Goal: Information Seeking & Learning: Learn about a topic

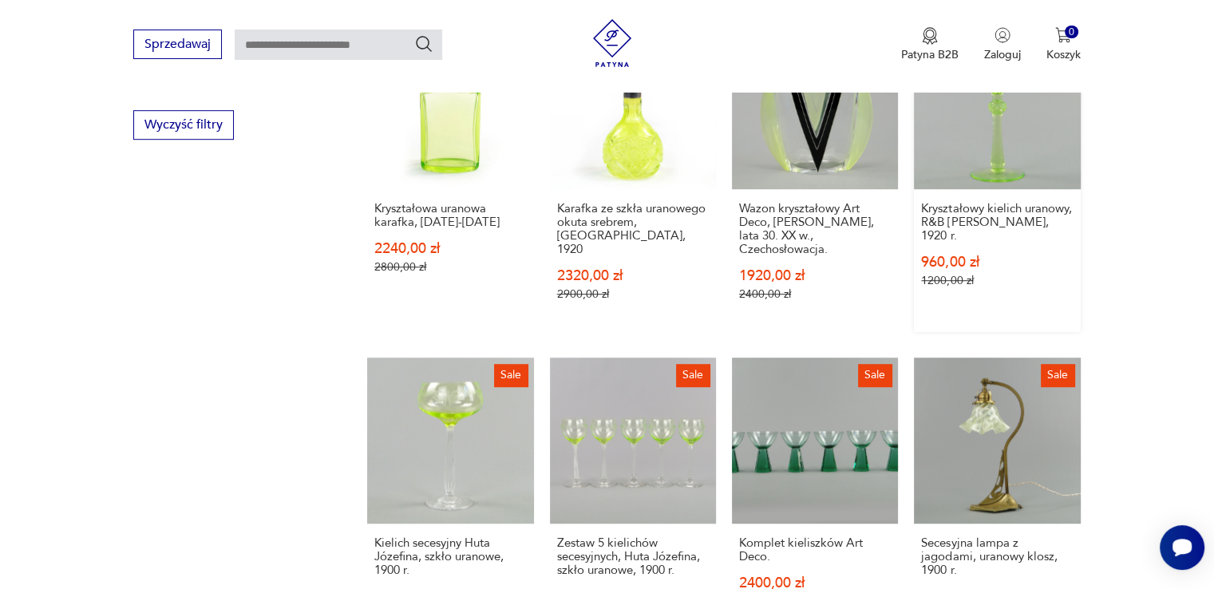
scroll to position [1132, 0]
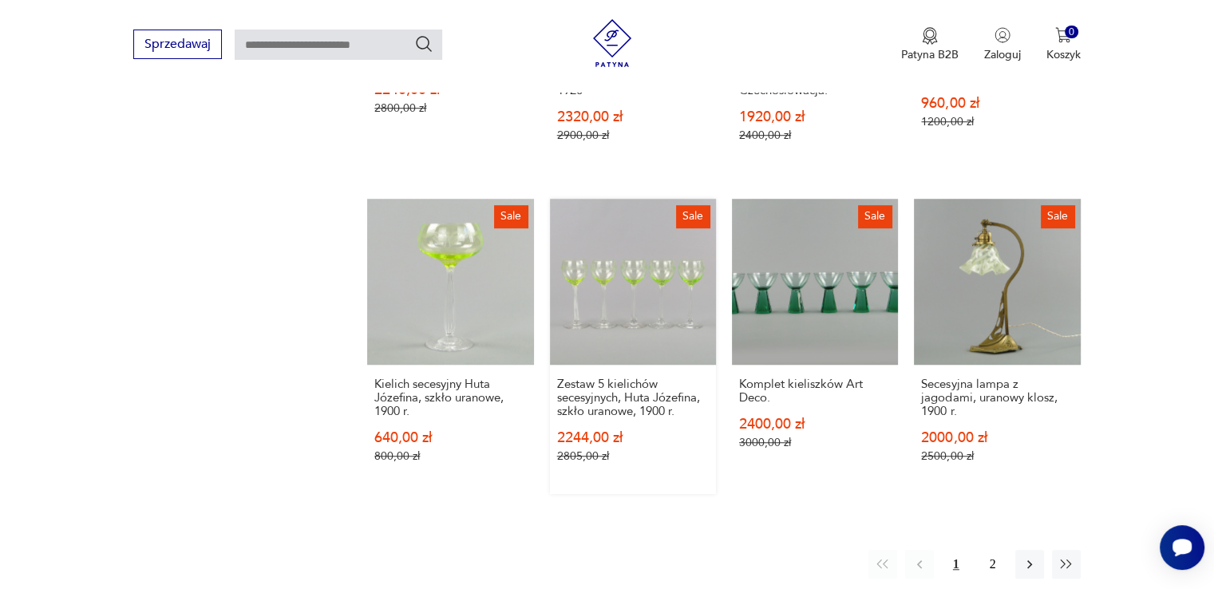
click at [645, 274] on link "Sale Zestaw 5 kielichów secesyjnych, Huta Józefina, szkło uranowe, 1900 r. 2244…" at bounding box center [633, 346] width 166 height 295
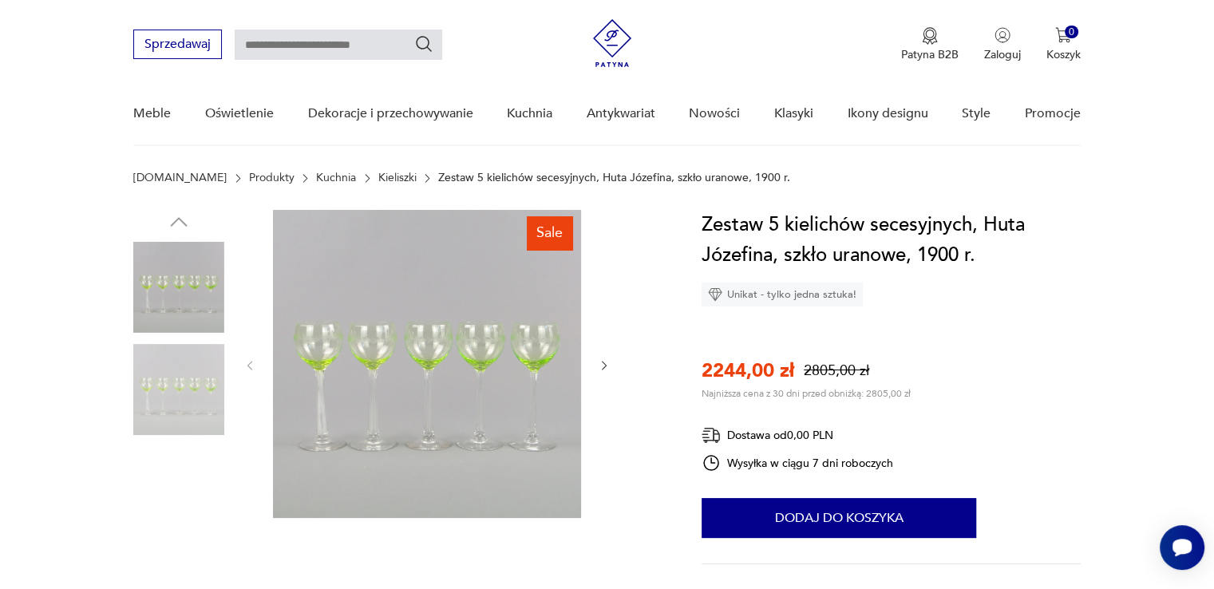
scroll to position [160, 0]
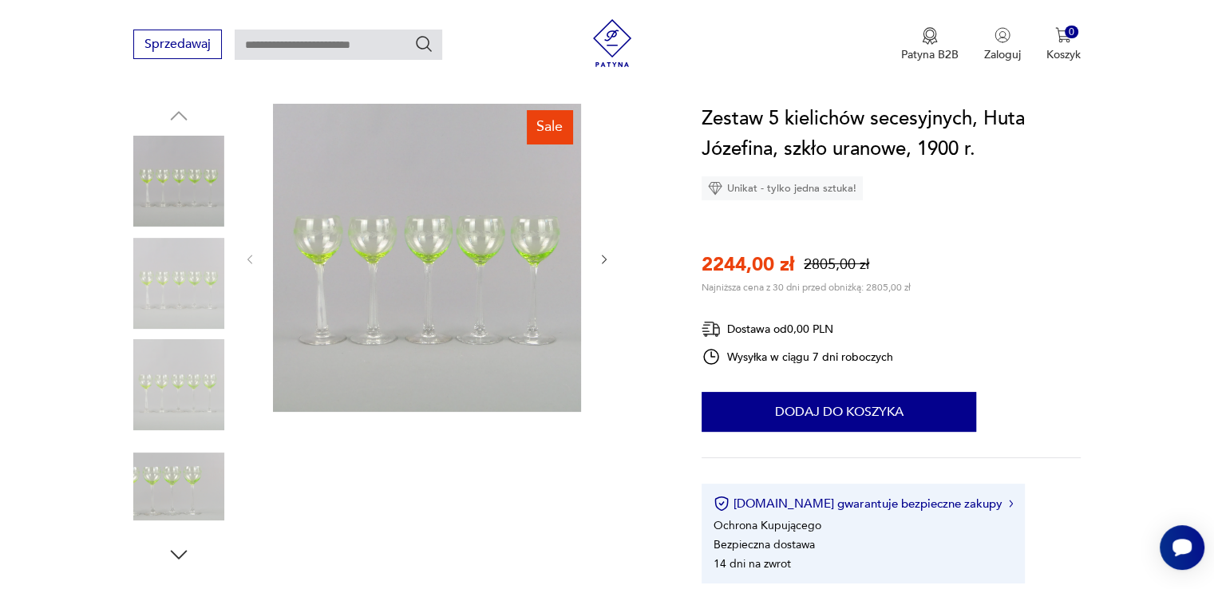
click at [153, 272] on img at bounding box center [178, 283] width 91 height 91
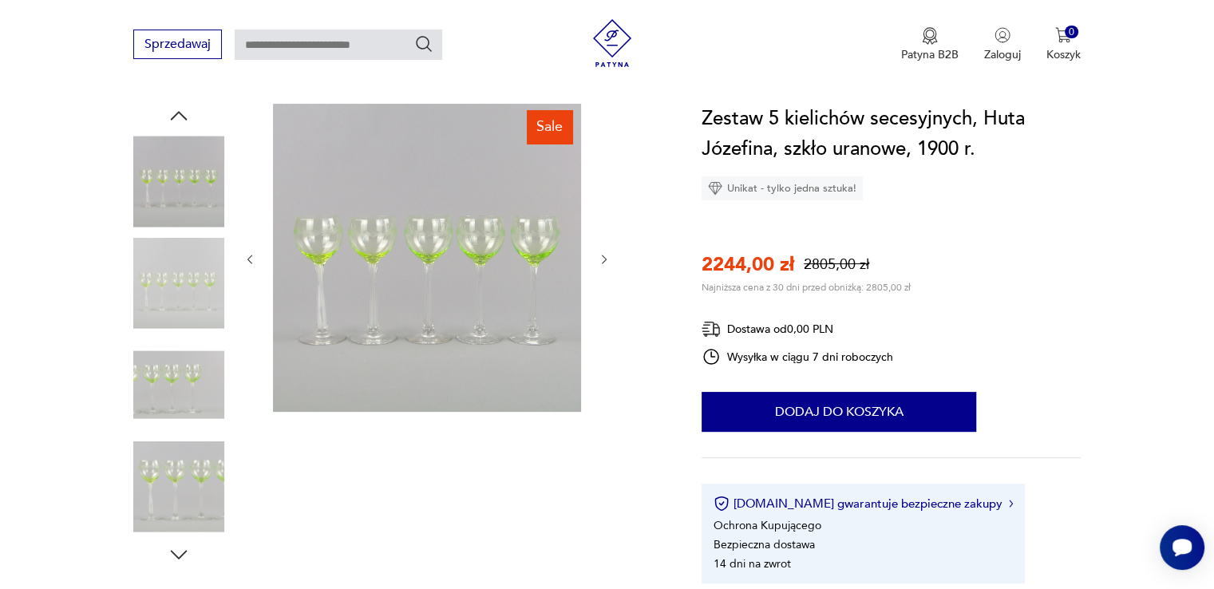
click at [358, 246] on img at bounding box center [427, 258] width 308 height 308
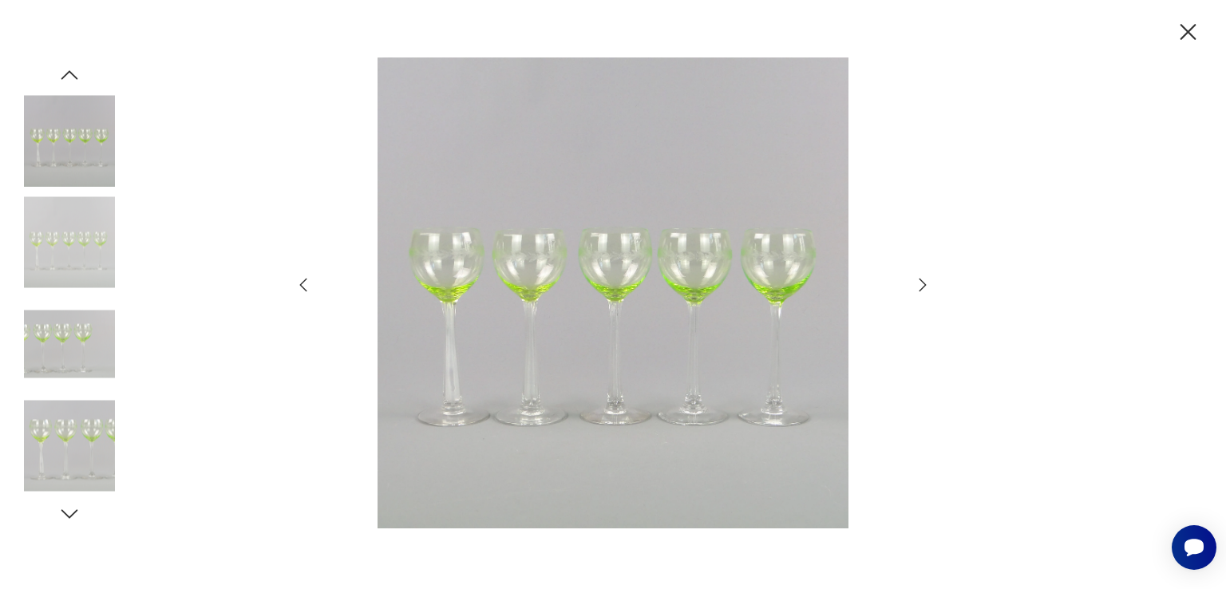
click at [911, 279] on div at bounding box center [613, 294] width 638 height 474
click at [915, 279] on icon "button" at bounding box center [922, 284] width 19 height 19
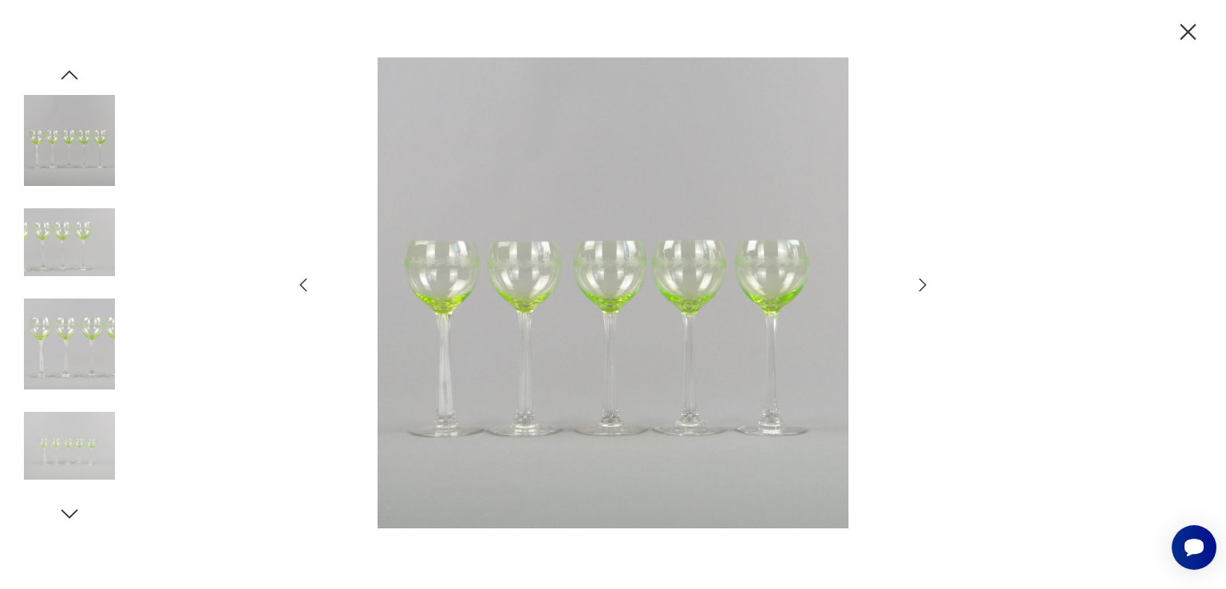
click at [915, 279] on icon "button" at bounding box center [922, 284] width 19 height 19
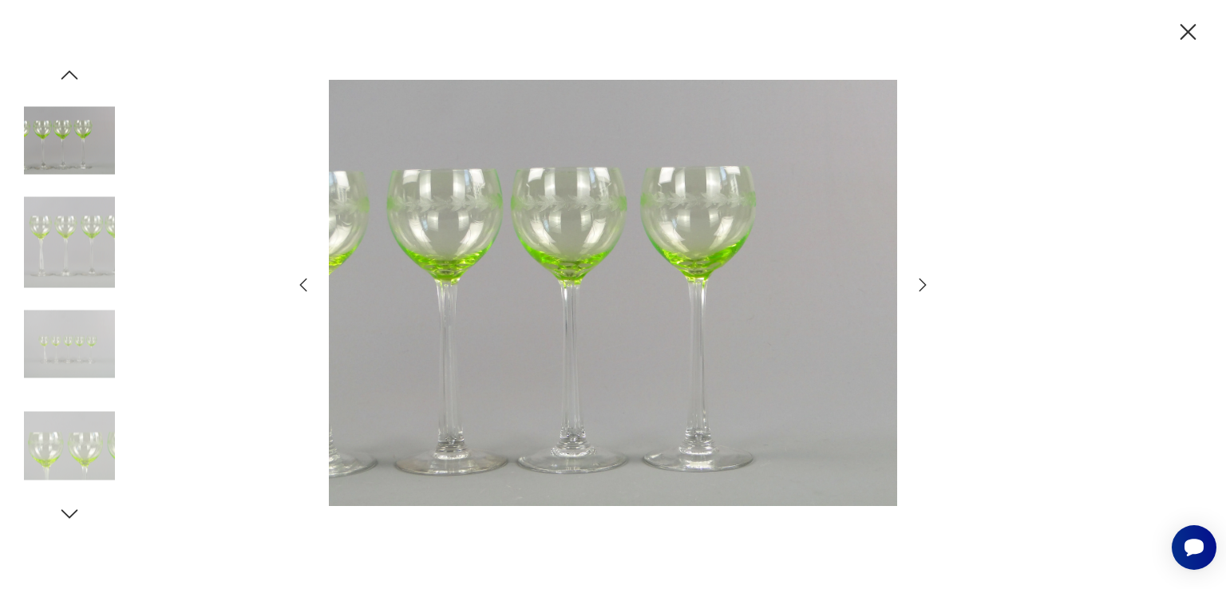
click at [915, 279] on icon "button" at bounding box center [922, 284] width 19 height 19
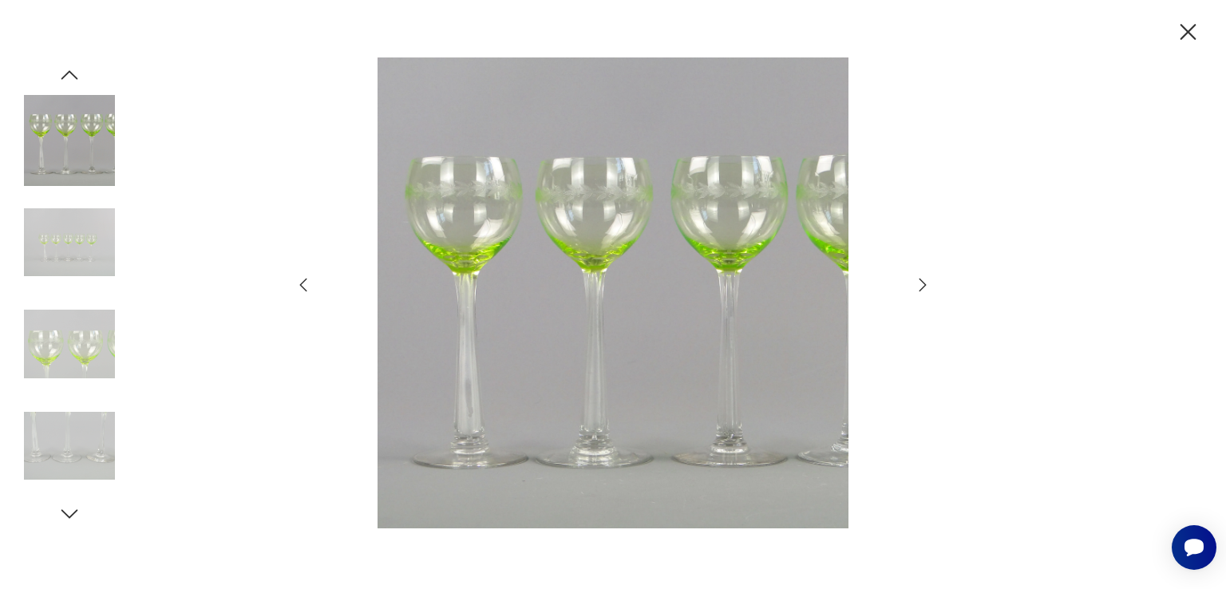
click at [914, 280] on icon "button" at bounding box center [922, 284] width 19 height 19
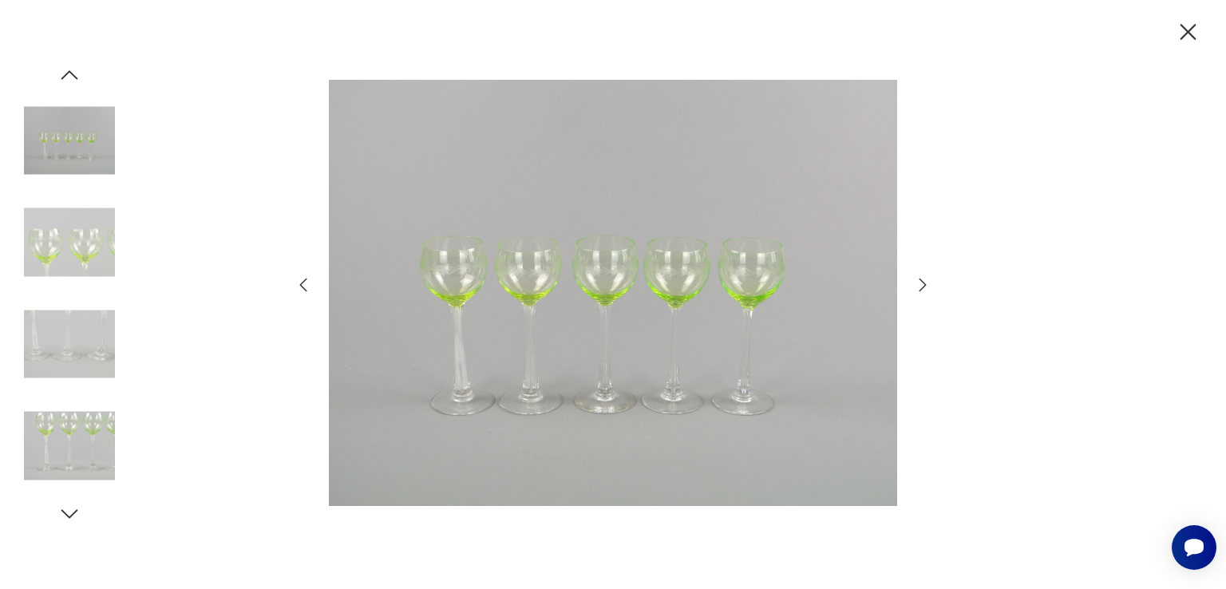
click at [916, 283] on icon "button" at bounding box center [922, 284] width 19 height 19
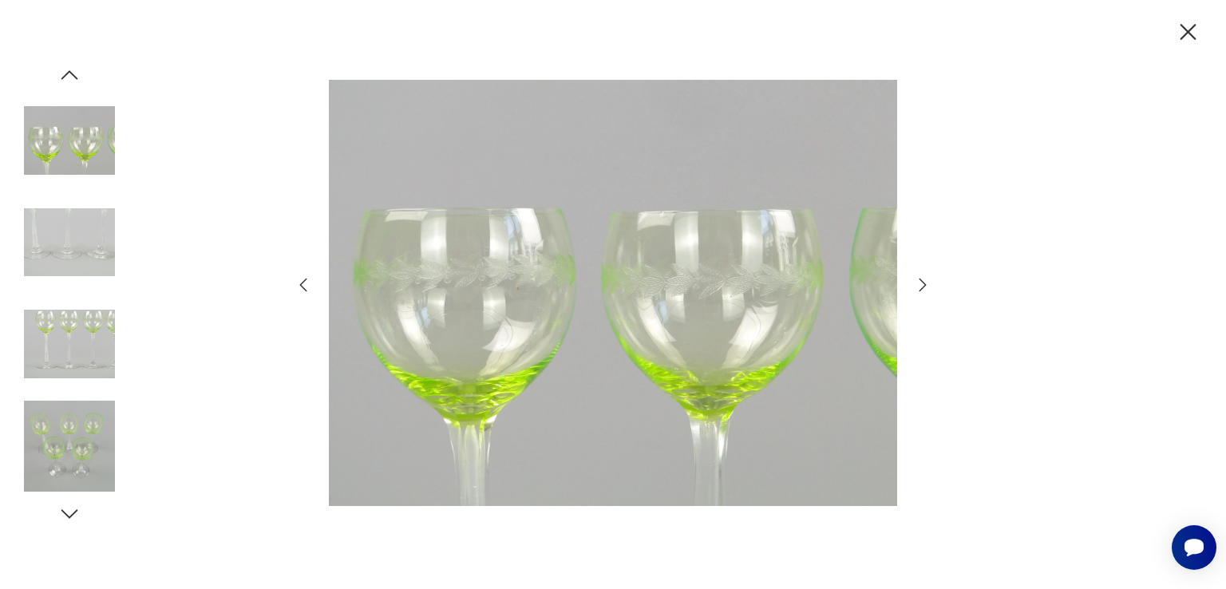
click at [916, 283] on icon "button" at bounding box center [922, 284] width 19 height 19
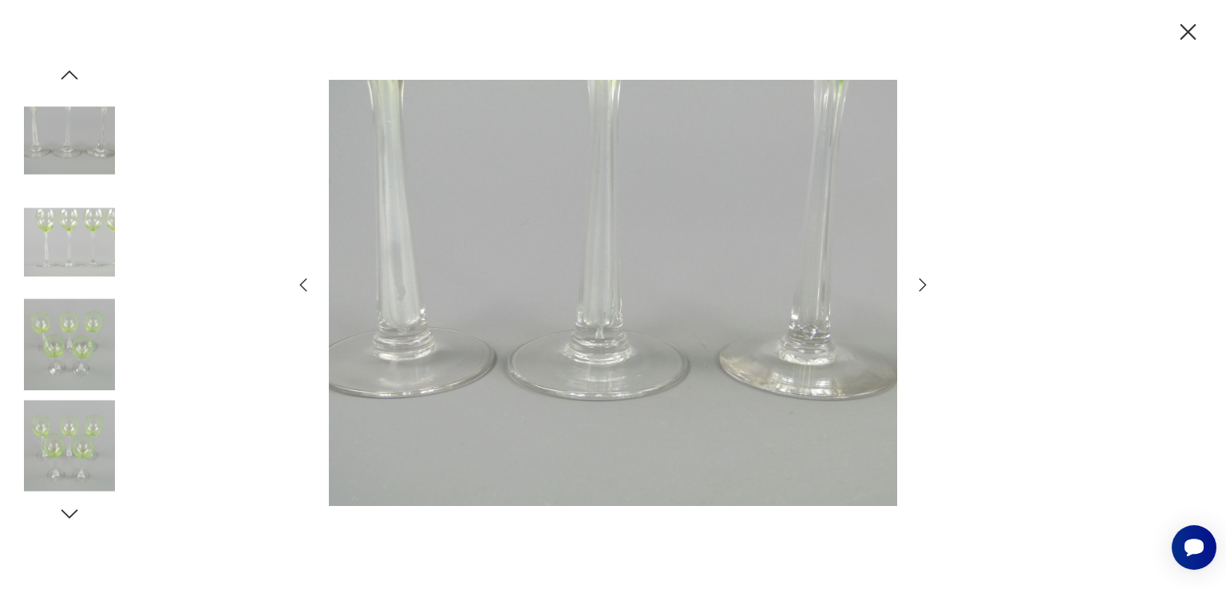
click at [916, 283] on icon "button" at bounding box center [922, 284] width 19 height 19
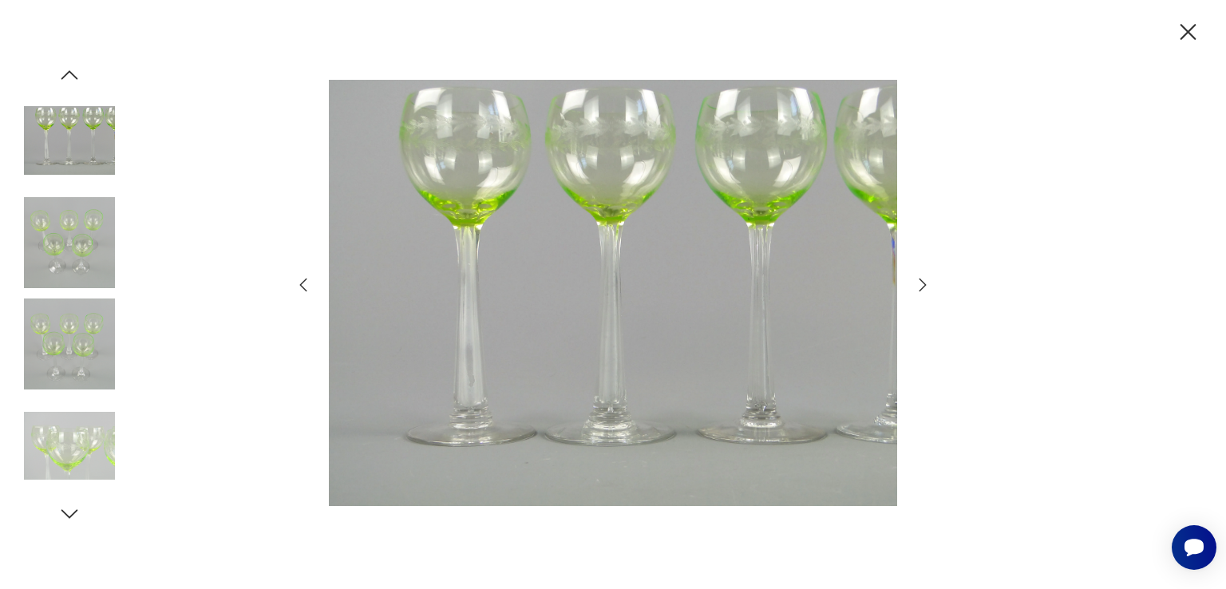
click at [916, 283] on icon "button" at bounding box center [922, 284] width 19 height 19
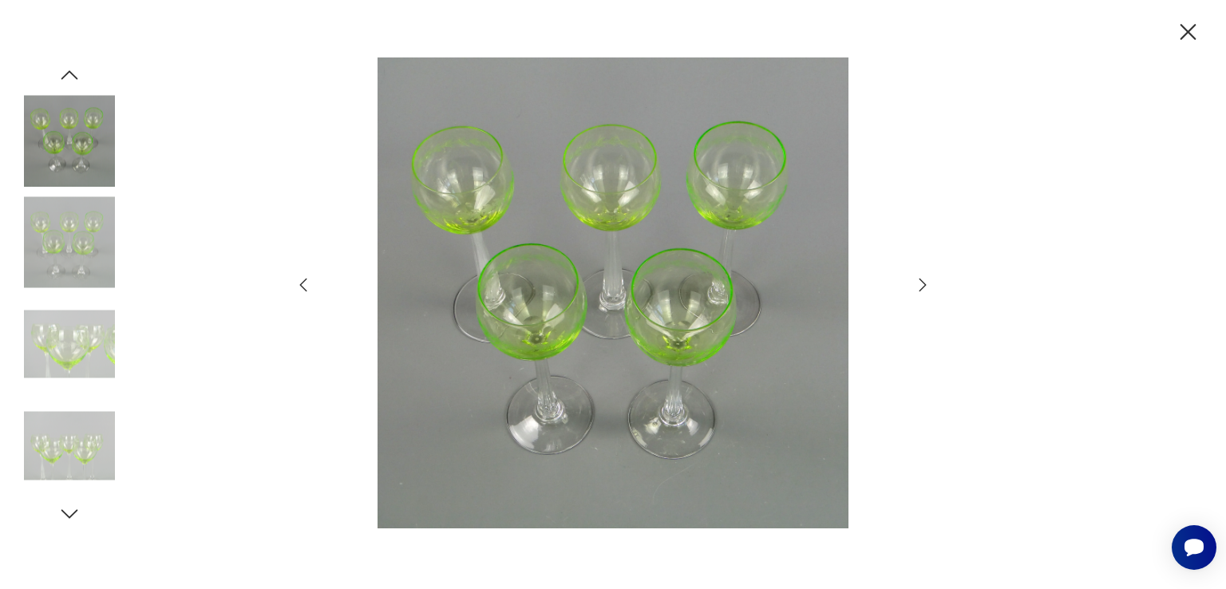
click at [916, 283] on icon "button" at bounding box center [922, 284] width 19 height 19
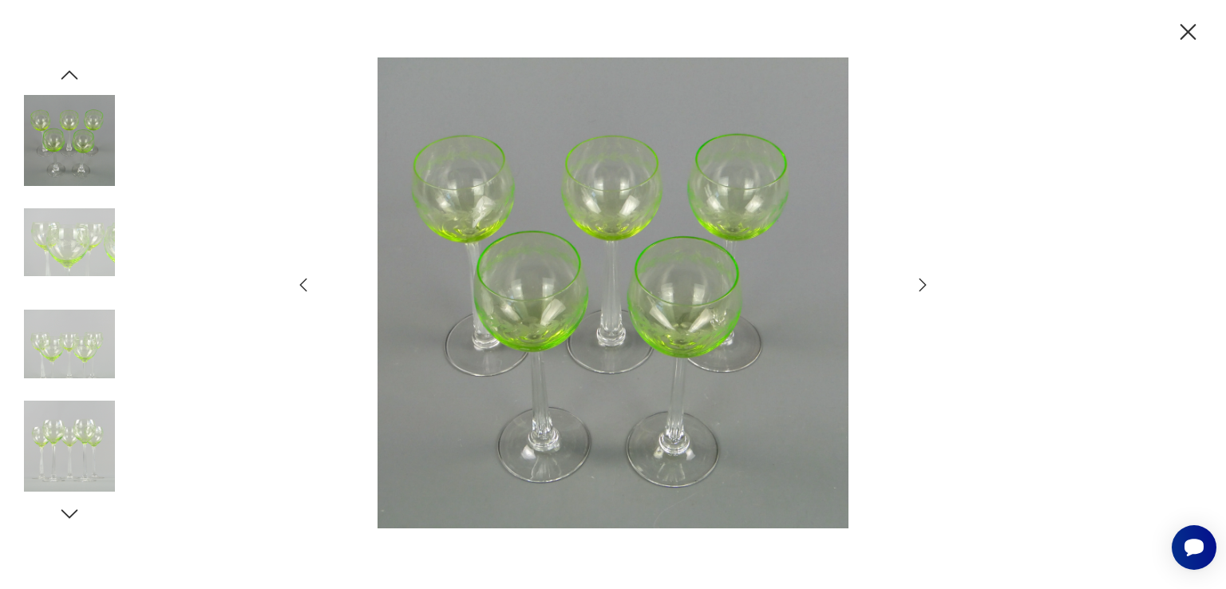
click at [916, 283] on icon "button" at bounding box center [922, 284] width 19 height 19
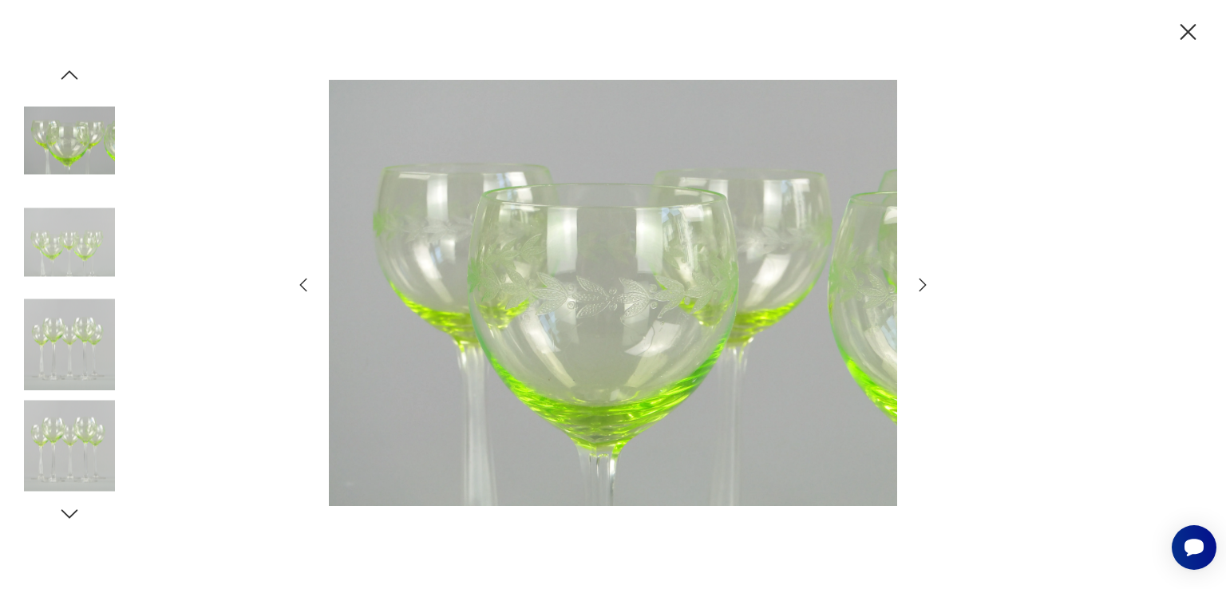
click at [1200, 37] on icon "button" at bounding box center [1188, 32] width 28 height 28
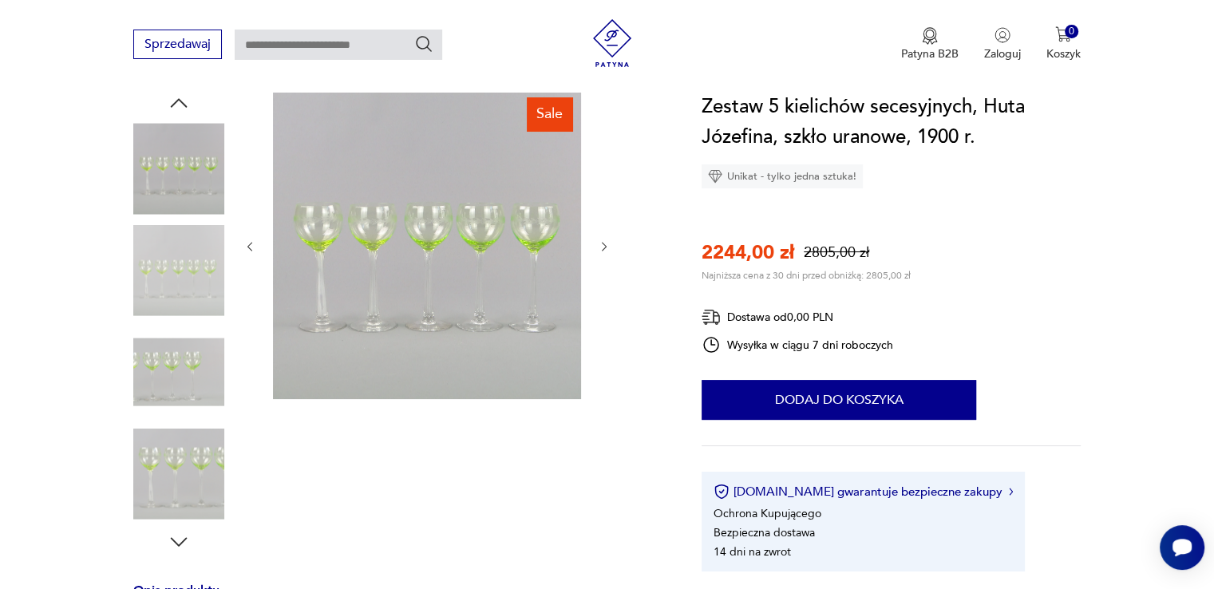
scroll to position [399, 0]
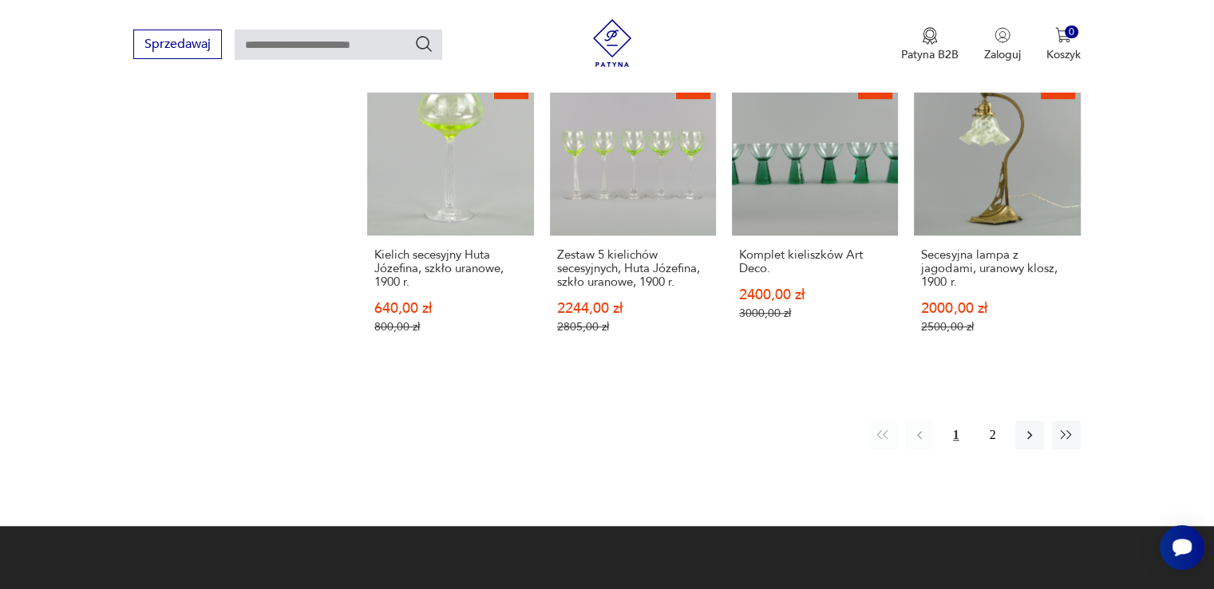
scroll to position [1170, 0]
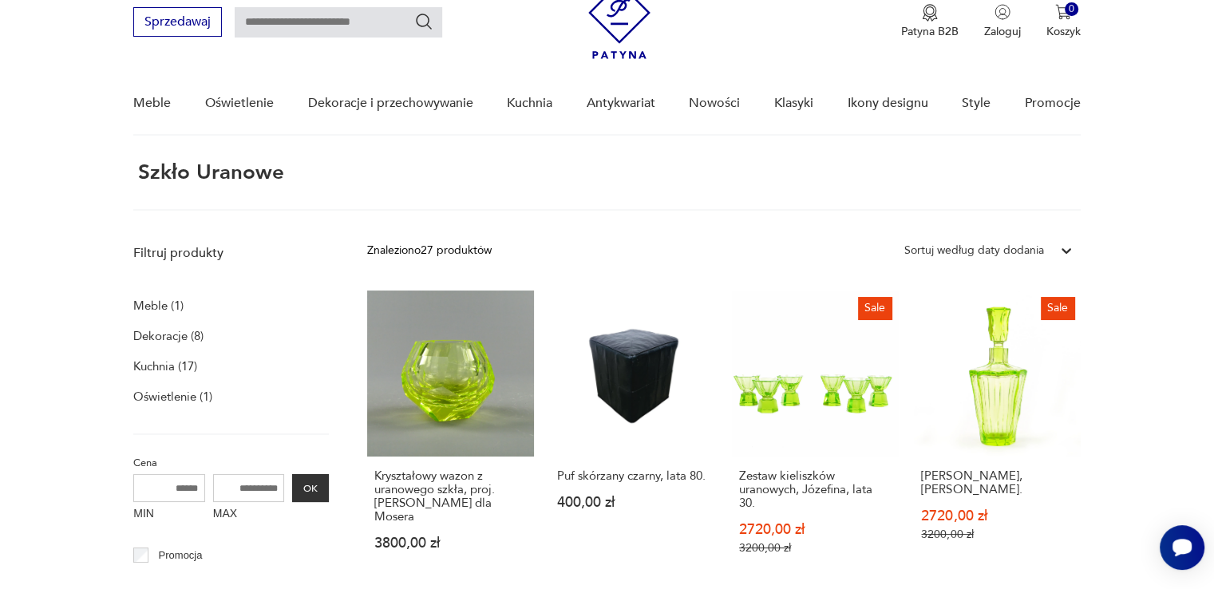
scroll to position [60, 0]
